Goal: Information Seeking & Learning: Check status

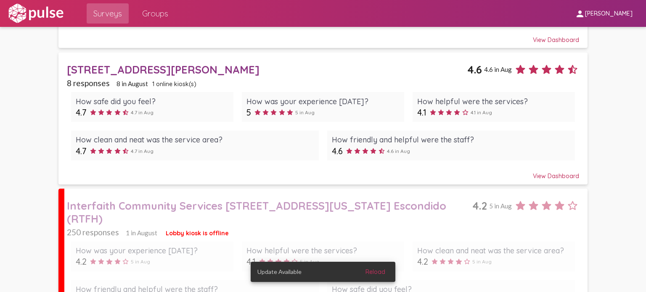
scroll to position [339, 0]
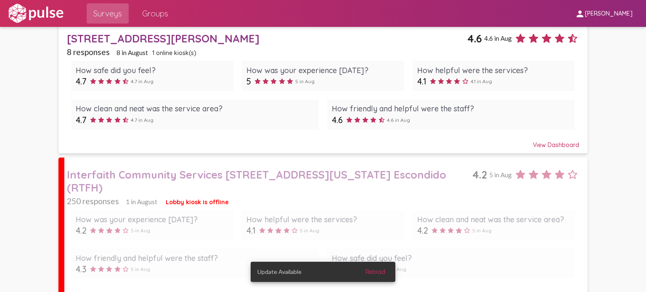
click at [274, 253] on div "Update Available Reload" at bounding box center [323, 272] width 165 height 40
click at [374, 274] on span "Reload" at bounding box center [376, 272] width 20 height 8
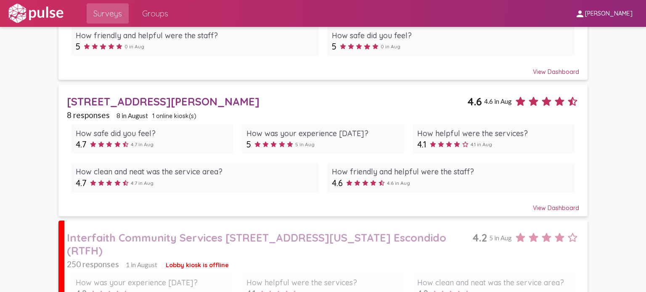
scroll to position [339, 0]
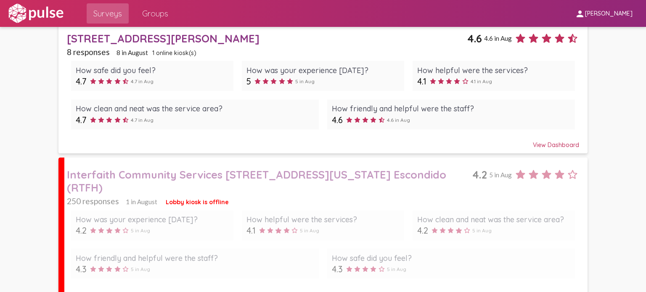
click at [224, 215] on div "How was your experience [DATE]?" at bounding box center [153, 220] width 154 height 10
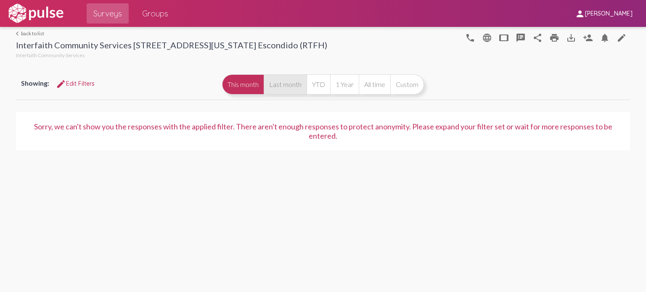
click at [289, 90] on button "Last month" at bounding box center [285, 84] width 43 height 20
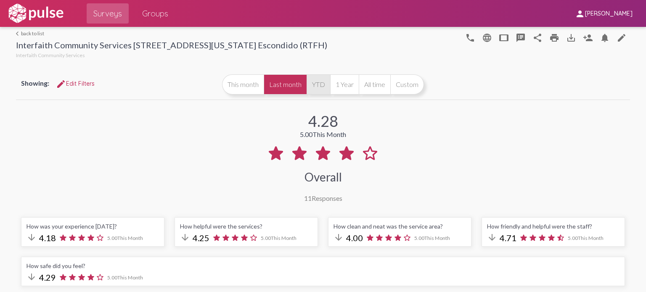
click at [320, 85] on button "YTD" at bounding box center [319, 84] width 24 height 20
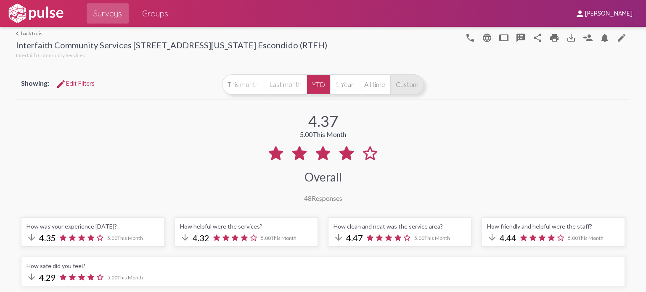
click at [401, 89] on button "Custom" at bounding box center [407, 84] width 34 height 20
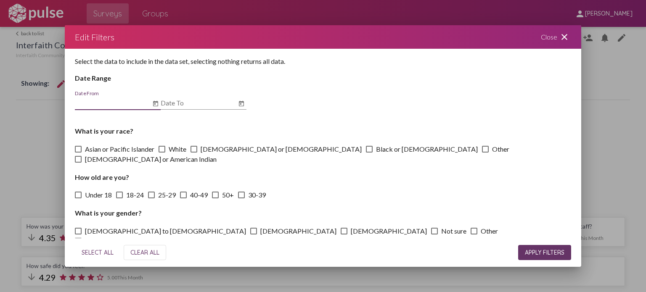
scroll to position [17, 0]
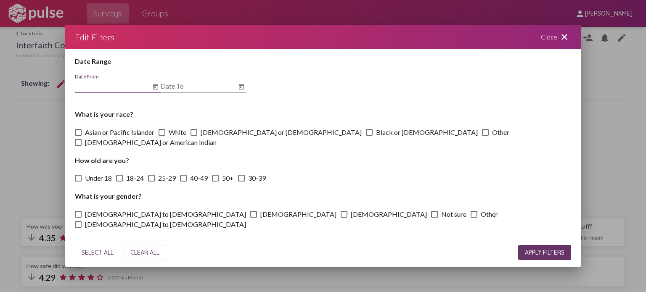
click at [135, 94] on div "Date From" at bounding box center [118, 87] width 86 height 27
click at [133, 91] on div "Date From" at bounding box center [113, 83] width 76 height 19
click at [148, 85] on input "Date From" at bounding box center [113, 86] width 76 height 8
type input "1/1/2025"
click at [173, 85] on input "Date To" at bounding box center [199, 86] width 76 height 8
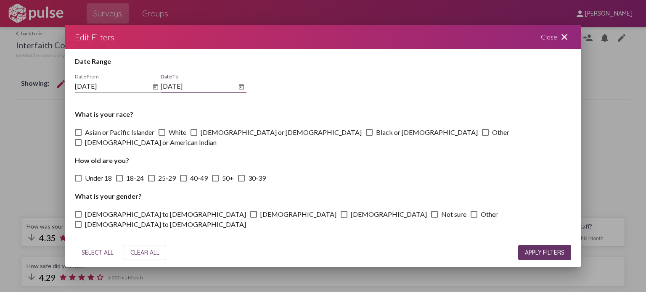
type input "6/30/2025"
click at [261, 89] on div "Select the data to include in the data set, selecting nothing returns all data.…" at bounding box center [323, 144] width 517 height 190
click at [528, 250] on span "APPLY FILTERS" at bounding box center [545, 253] width 40 height 8
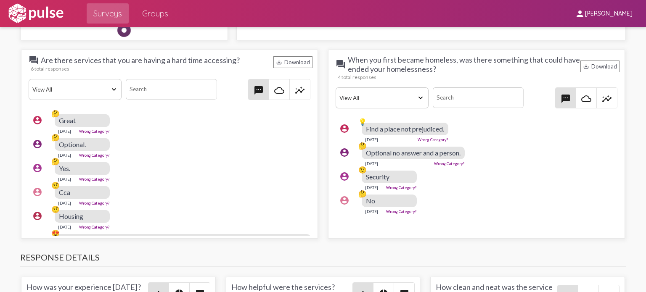
scroll to position [875, 0]
click at [582, 176] on div "account_circle 🤨 Security Mar 5, 2025 Wrong Category?" at bounding box center [479, 180] width 286 height 27
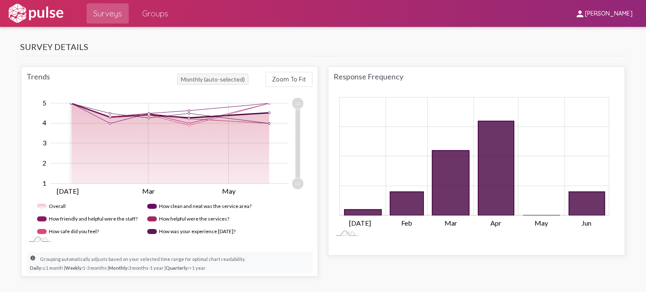
scroll to position [481, 0]
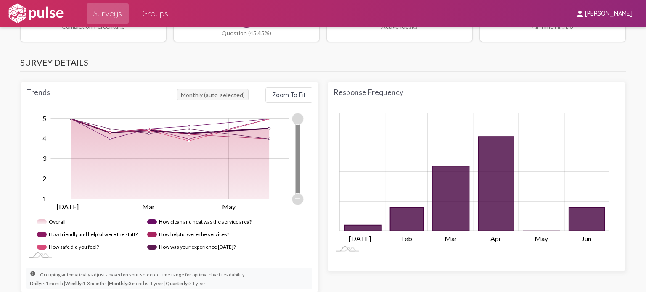
click at [297, 170] on icon "Chart" at bounding box center [297, 159] width 5 height 80
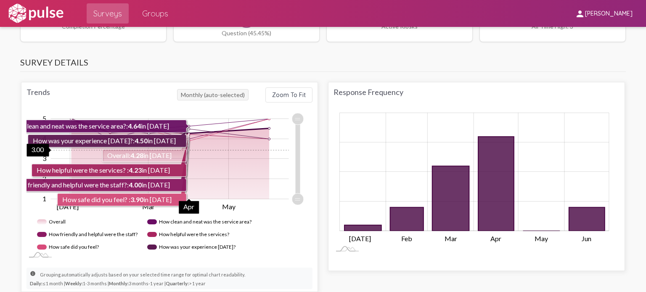
click at [237, 148] on rect "Chart" at bounding box center [170, 159] width 238 height 80
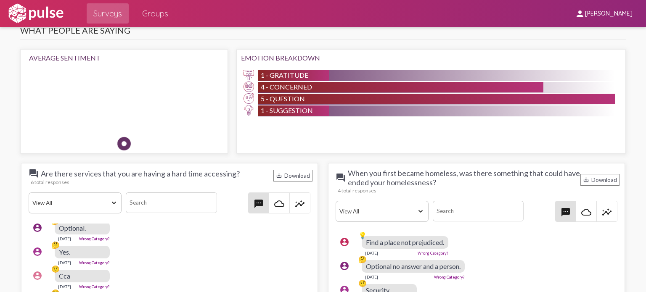
scroll to position [816, 0]
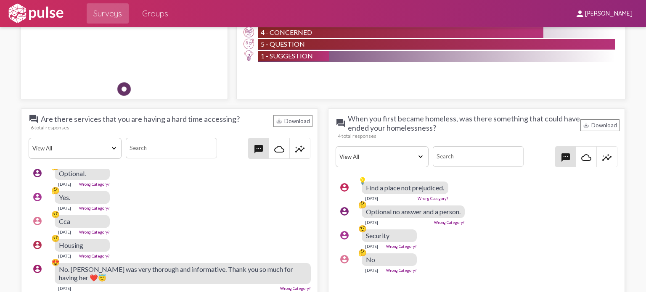
click at [295, 148] on mat-icon "insights" at bounding box center [300, 149] width 10 height 10
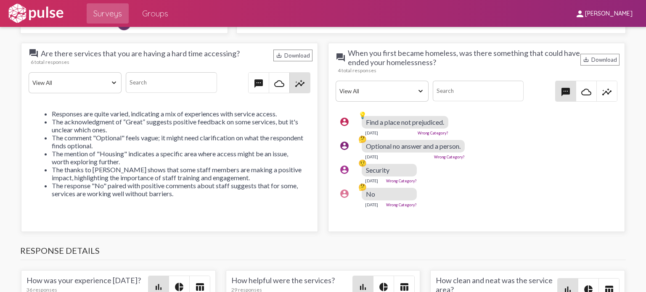
scroll to position [21, 0]
click at [257, 80] on mat-icon "textsms" at bounding box center [259, 84] width 10 height 10
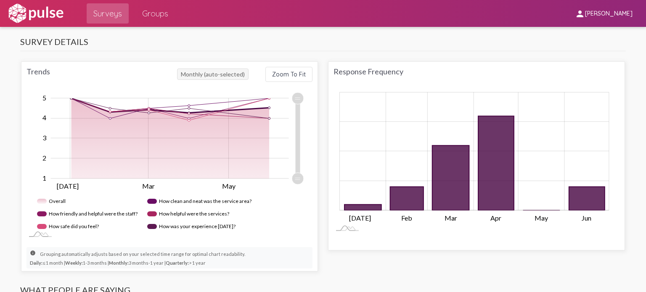
scroll to position [499, 0]
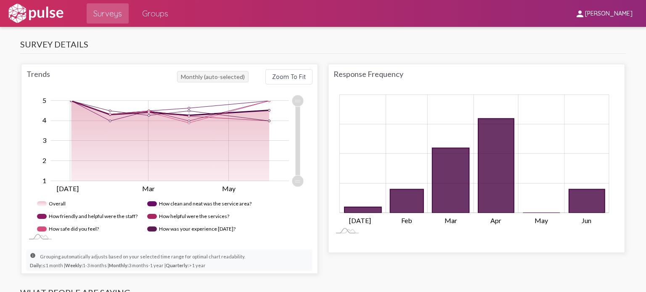
click at [222, 76] on span "Monthly (auto-selected)" at bounding box center [213, 76] width 72 height 11
click at [292, 79] on button "Zoom To Fit" at bounding box center [288, 76] width 47 height 15
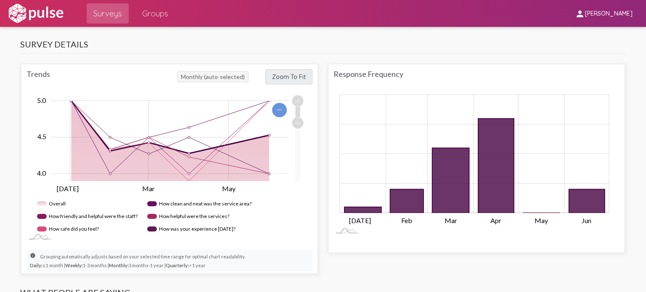
click at [292, 79] on button "Zoom To Fit" at bounding box center [288, 76] width 47 height 15
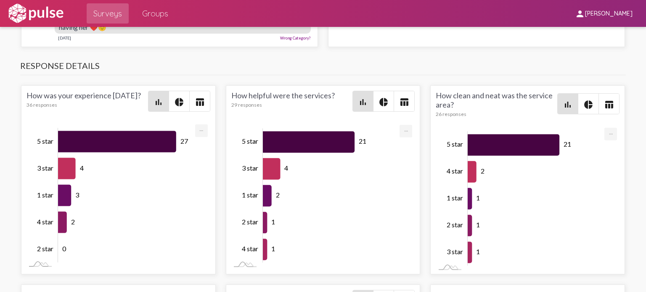
scroll to position [1097, 0]
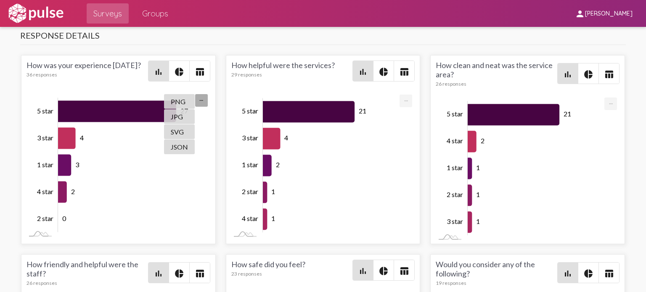
click at [178, 67] on mat-icon "pie_chart" at bounding box center [179, 72] width 10 height 10
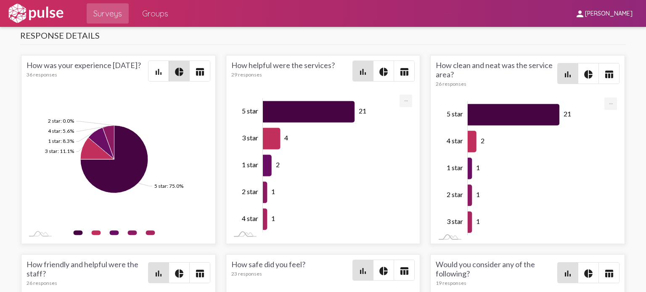
click at [154, 69] on mat-icon "bar_chart" at bounding box center [159, 72] width 10 height 10
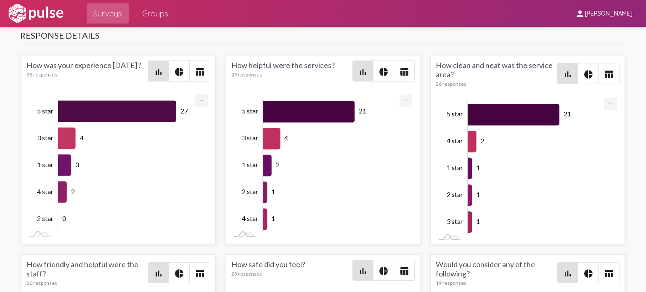
click at [178, 69] on mat-icon "pie_chart" at bounding box center [179, 72] width 10 height 10
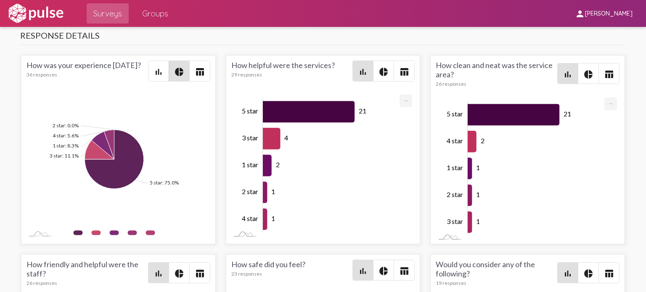
click at [379, 69] on mat-icon "pie_chart" at bounding box center [384, 72] width 10 height 10
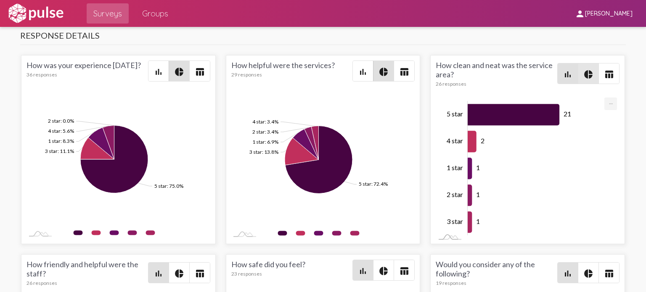
click at [586, 71] on mat-icon "pie_chart" at bounding box center [589, 74] width 10 height 10
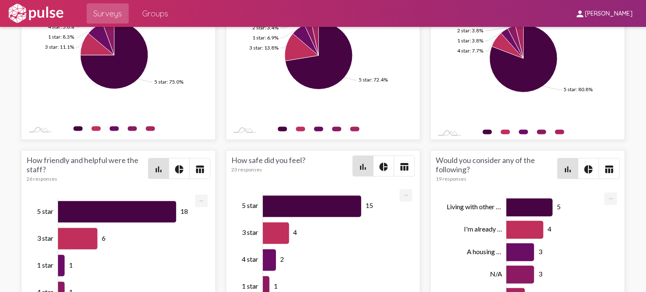
scroll to position [1211, 0]
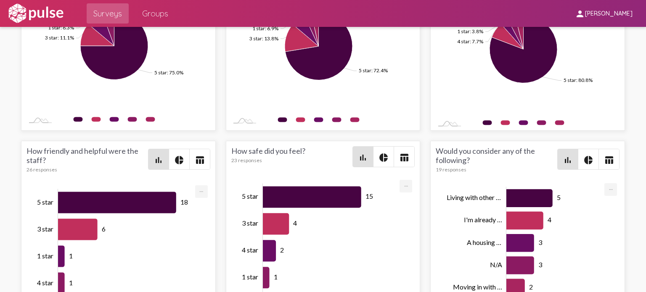
click at [582, 165] on span "pie_chart" at bounding box center [589, 159] width 20 height 20
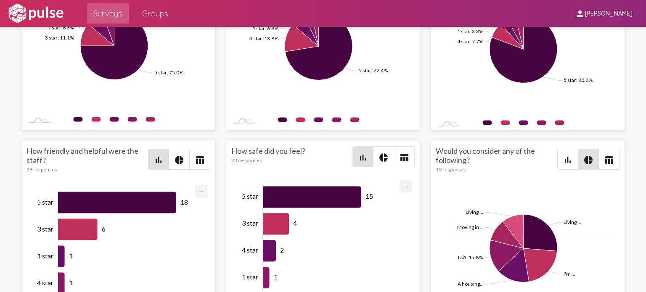
scroll to position [1247, 0]
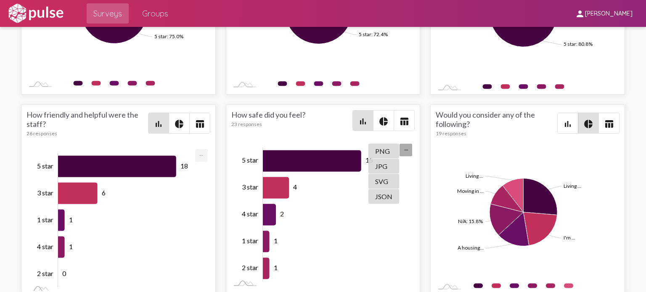
click at [374, 115] on span "pie_chart" at bounding box center [384, 121] width 20 height 20
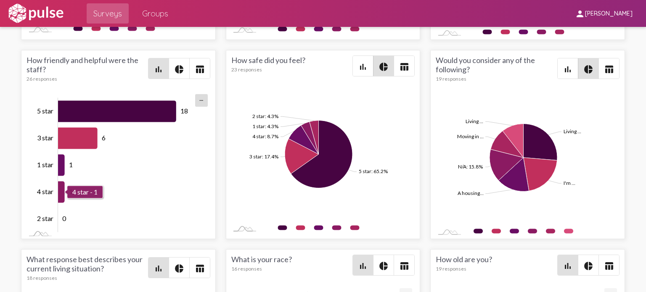
scroll to position [2, 0]
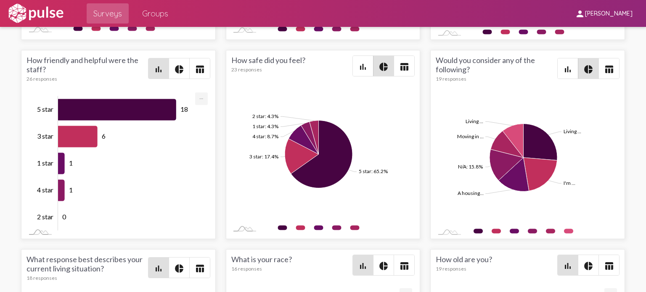
click at [176, 61] on span "pie_chart" at bounding box center [179, 68] width 20 height 20
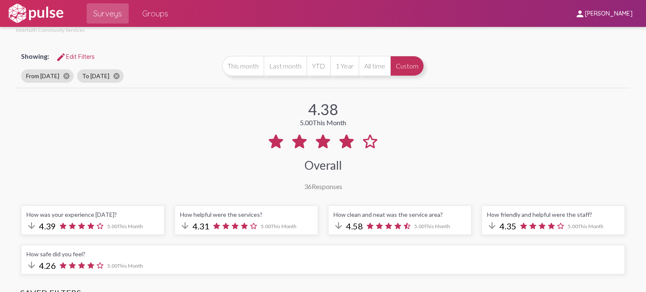
scroll to position [0, 0]
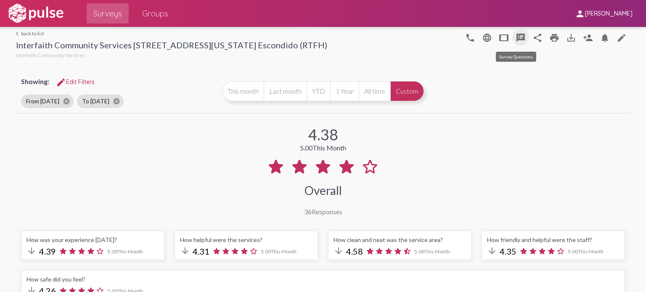
click at [516, 40] on mat-icon "speaker_notes" at bounding box center [521, 38] width 10 height 10
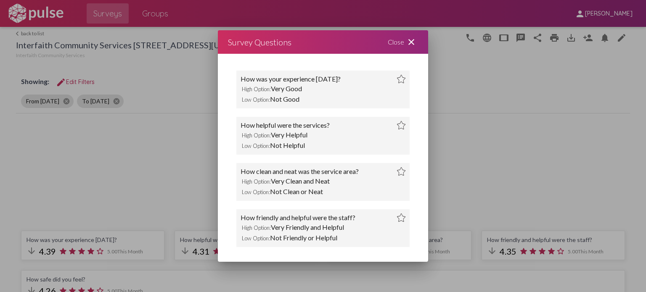
click at [408, 45] on mat-icon "close" at bounding box center [411, 42] width 10 height 10
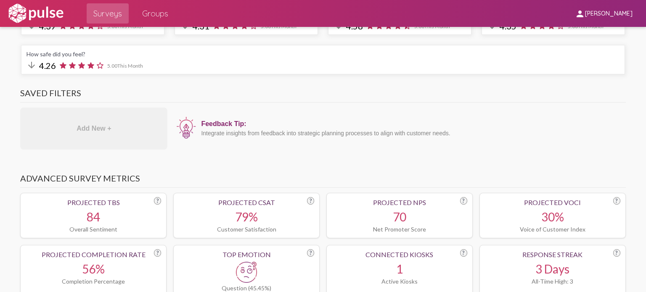
scroll to position [225, 0]
click at [114, 61] on div "arrow_downward 4.26 5.00 This Month" at bounding box center [323, 66] width 593 height 11
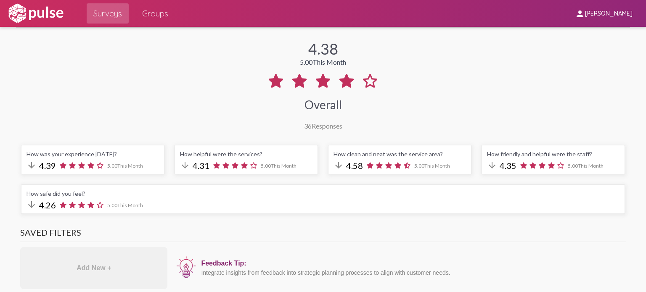
scroll to position [86, 0]
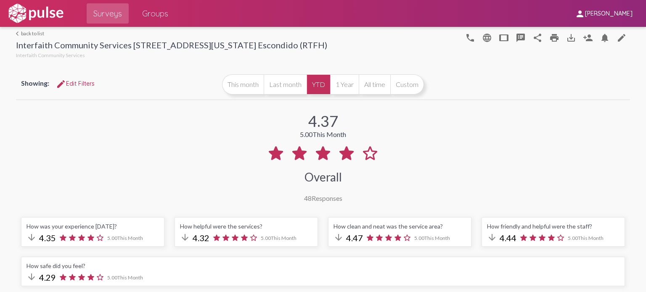
scroll to position [15, 0]
click at [242, 83] on button "This month" at bounding box center [243, 84] width 42 height 20
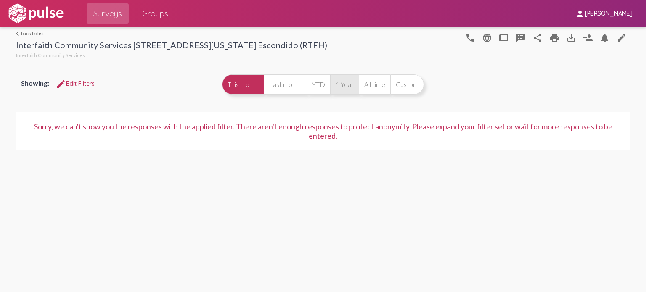
click at [347, 82] on button "1 Year" at bounding box center [344, 84] width 29 height 20
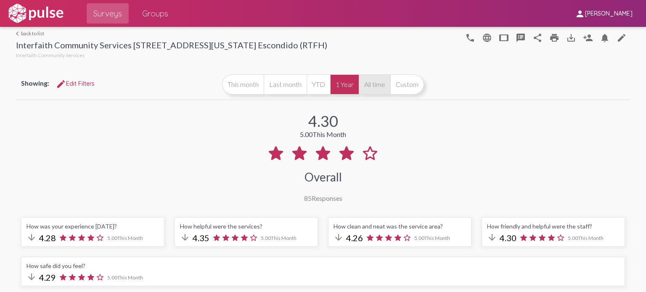
click at [369, 80] on button "All time" at bounding box center [375, 84] width 32 height 20
click at [343, 81] on button "1 Year" at bounding box center [344, 84] width 29 height 20
click at [27, 37] on div "arrow_back_ios back to list Interfaith Community Services 550 W Washington Ave.…" at bounding box center [171, 45] width 311 height 30
click at [25, 34] on link "arrow_back_ios back to list" at bounding box center [171, 33] width 311 height 6
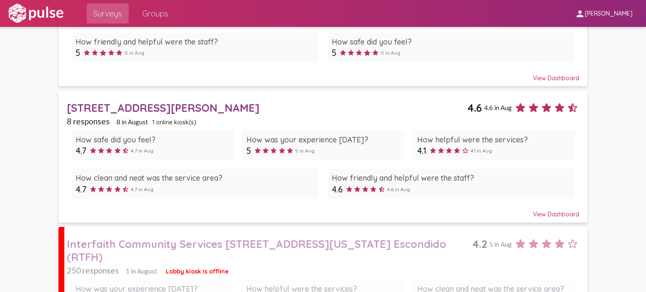
scroll to position [298, 0]
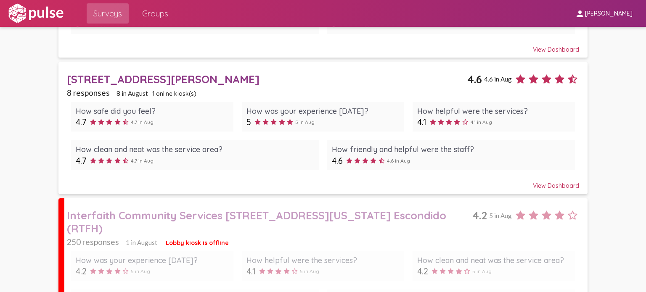
click at [215, 98] on div "How safe did you feel? 4.7 4.7 in Aug How was your experience today? 5 5 in Aug…" at bounding box center [323, 136] width 512 height 77
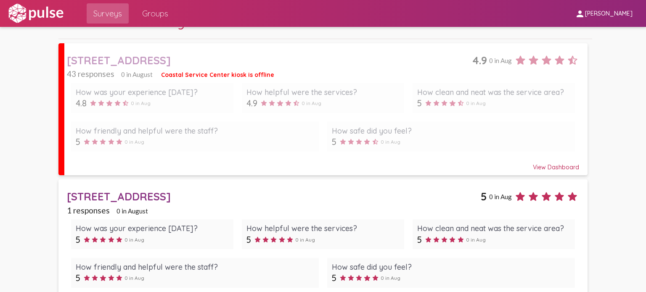
scroll to position [44, 0]
click at [246, 114] on div "How was your experience today? 4.8 0 in Aug How helpful were the services? 4.9 …" at bounding box center [323, 117] width 512 height 77
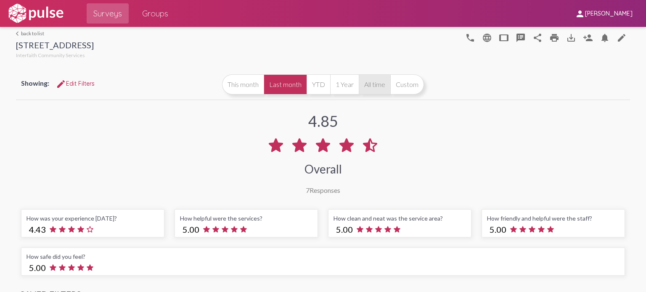
click at [372, 87] on button "All time" at bounding box center [375, 84] width 32 height 20
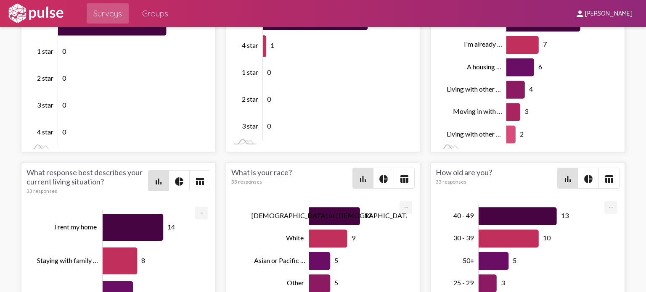
scroll to position [1636, 0]
